Goal: Navigation & Orientation: Find specific page/section

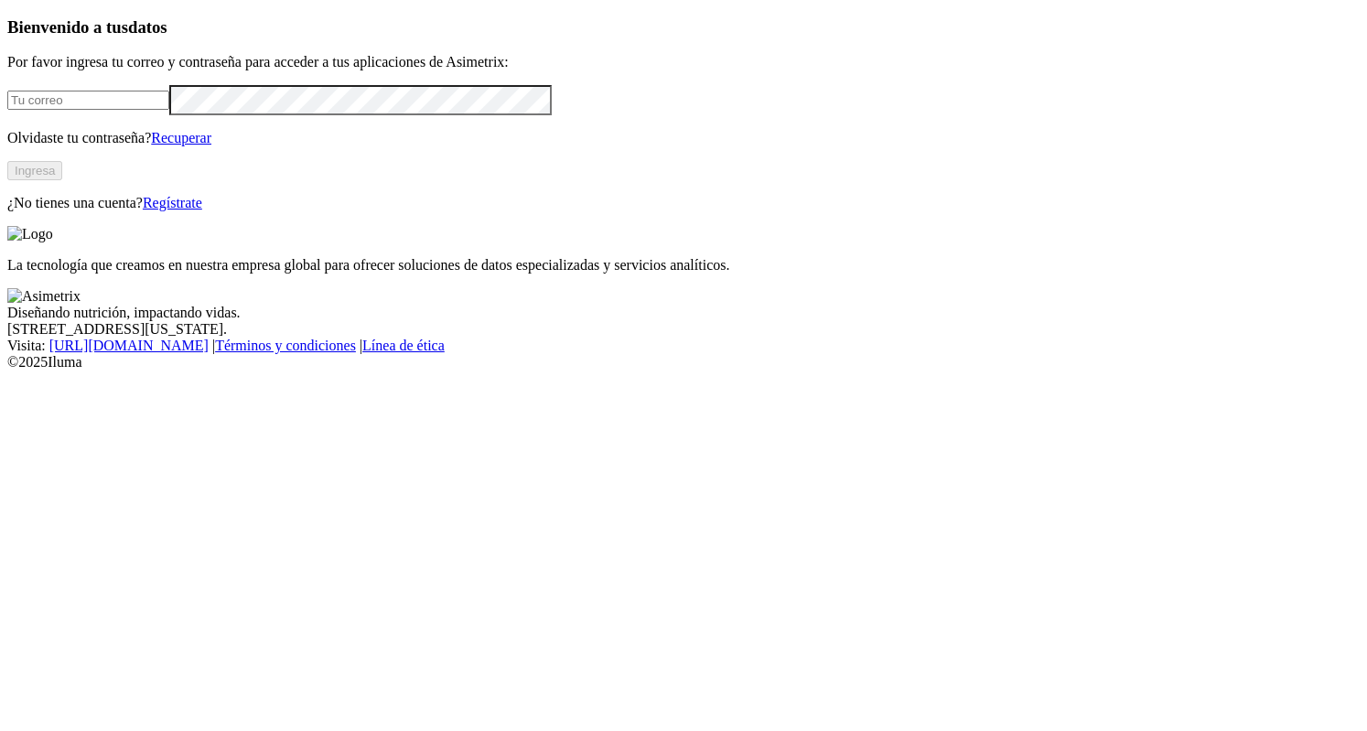
type input "[EMAIL_ADDRESS][DOMAIN_NAME]"
click at [62, 180] on button "Ingresa" at bounding box center [34, 170] width 55 height 19
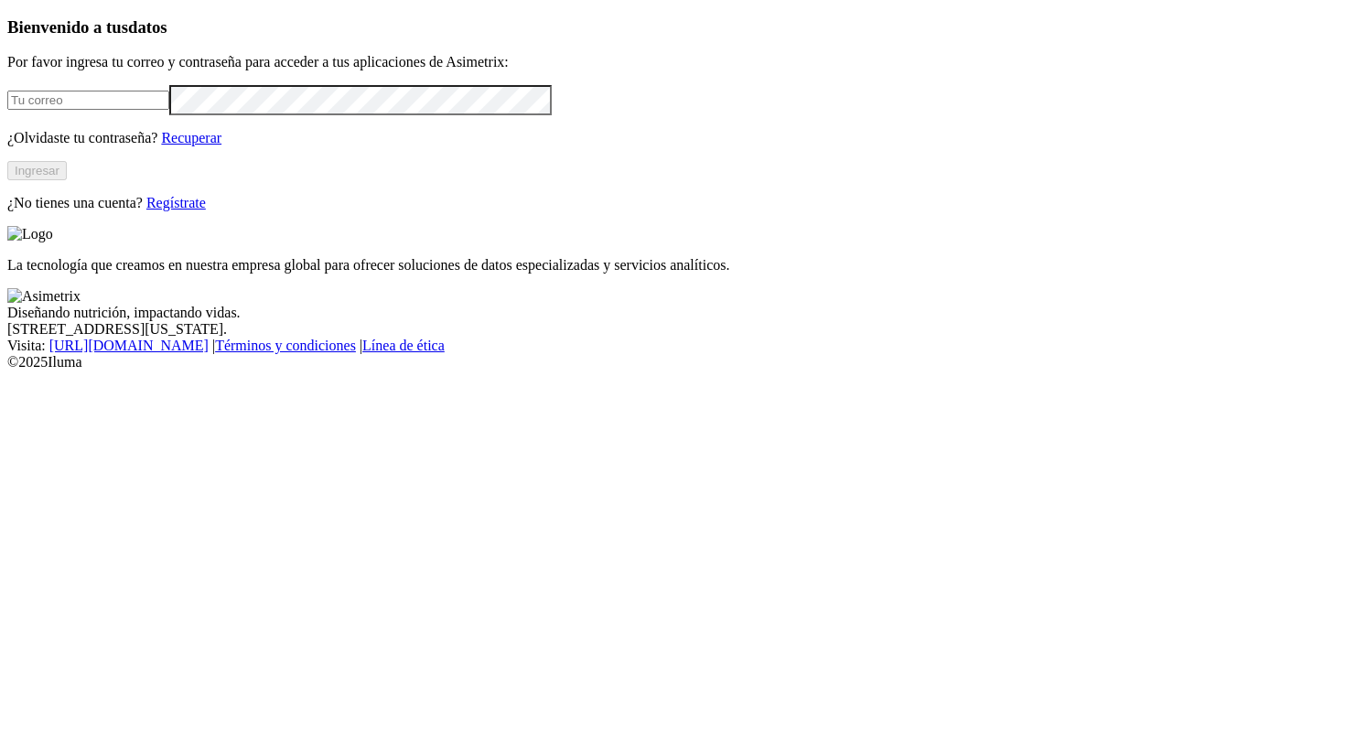
type input "[EMAIL_ADDRESS][DOMAIN_NAME]"
click at [67, 180] on button "Ingresar" at bounding box center [36, 170] width 59 height 19
